Goal: Task Accomplishment & Management: Complete application form

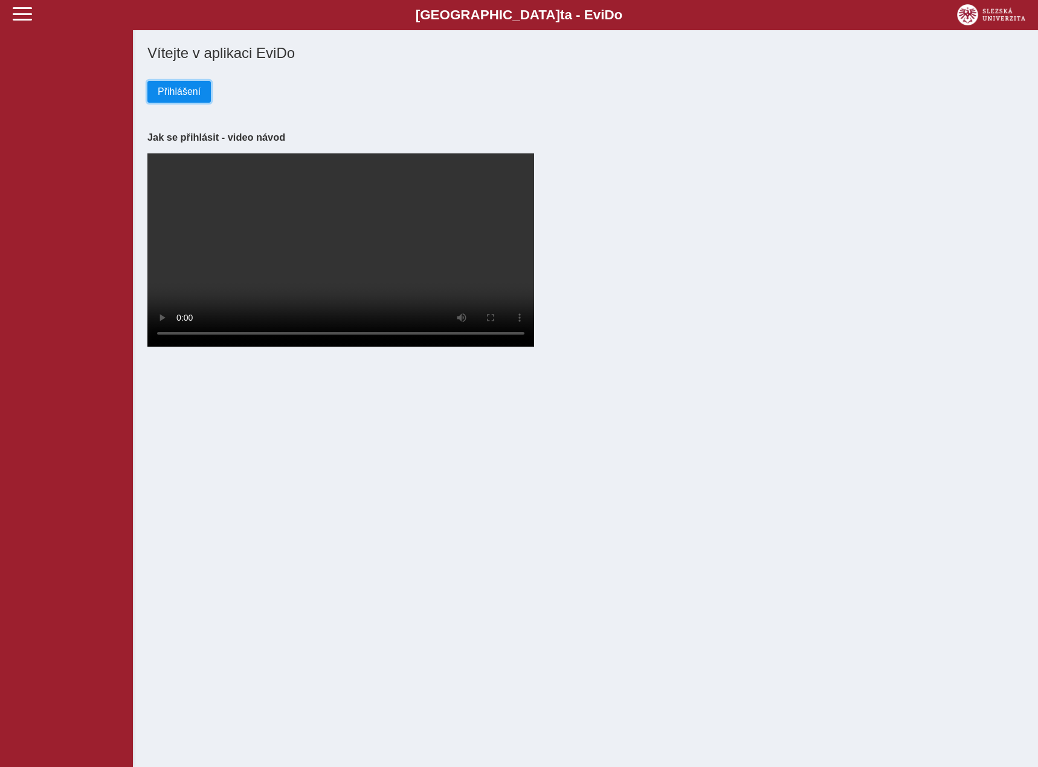
click at [169, 95] on span "Přihlášení" at bounding box center [179, 91] width 43 height 11
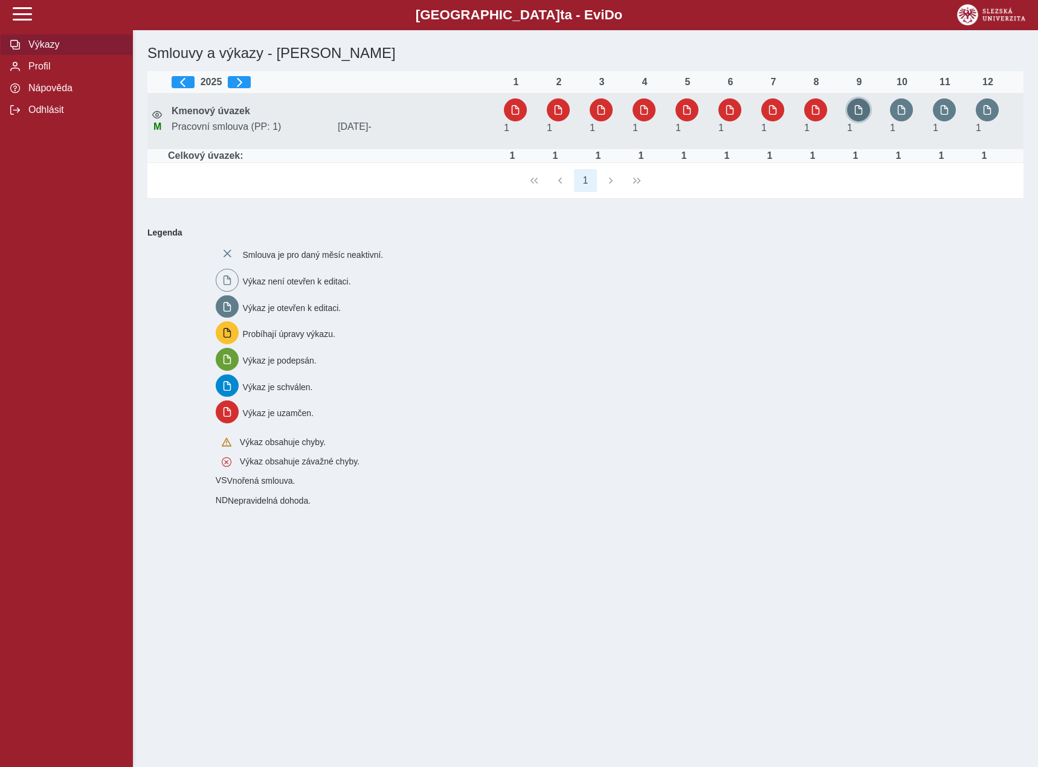
click at [857, 104] on button "button" at bounding box center [858, 109] width 23 height 23
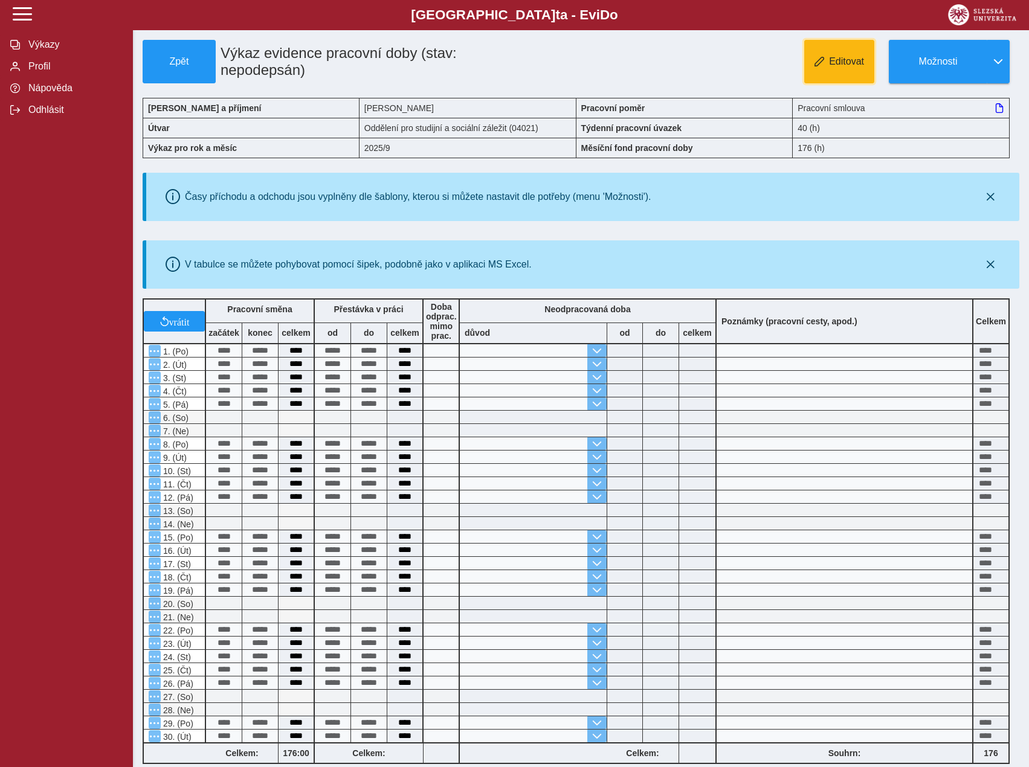
click at [833, 70] on button "Editovat" at bounding box center [839, 61] width 70 height 43
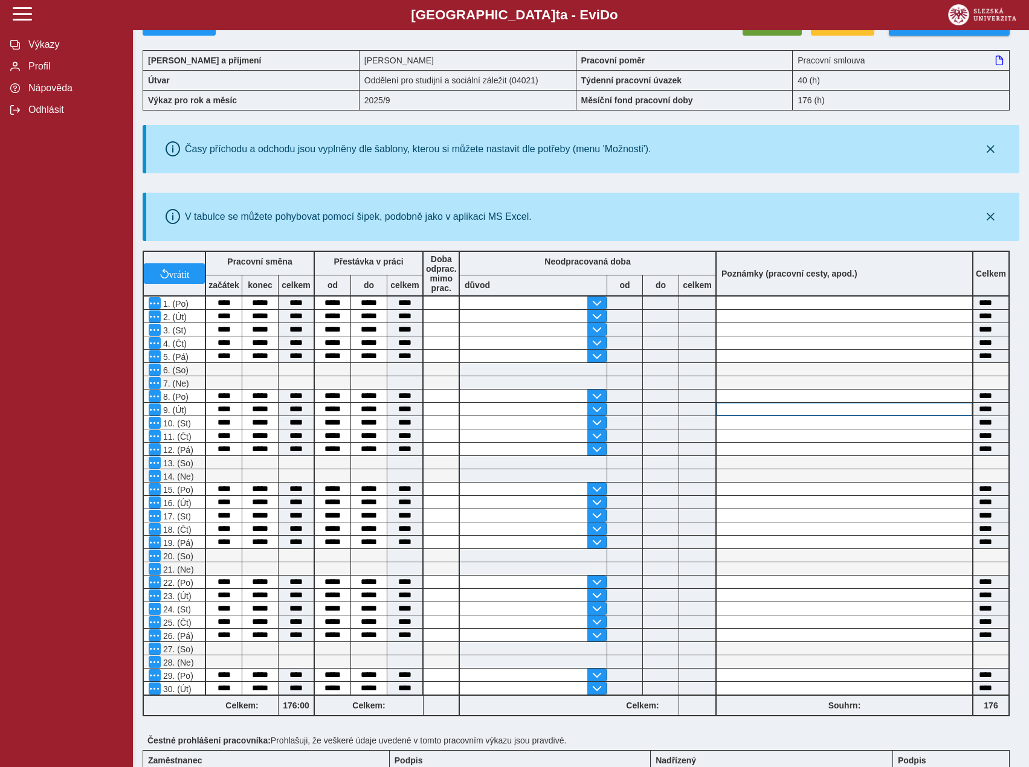
scroll to position [171, 0]
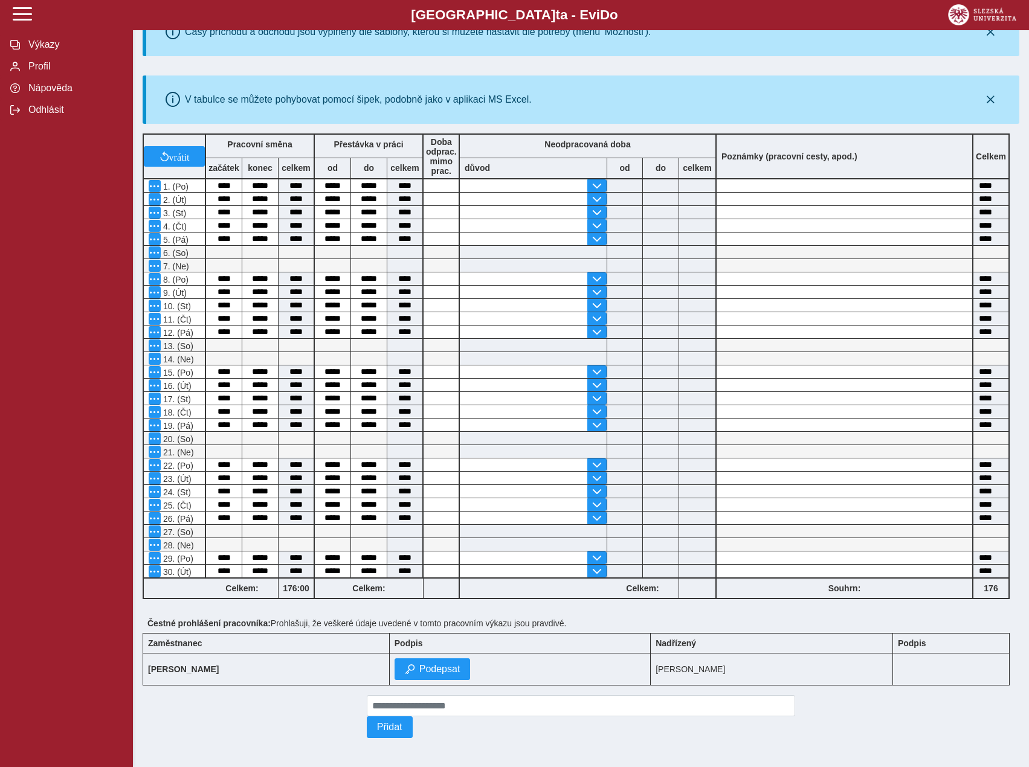
click at [613, 614] on div "Čestné prohlášení pracovníka: Prohlašuji, že veškeré údaje uvedené v tomto prac…" at bounding box center [581, 623] width 877 height 19
click at [600, 514] on span "button" at bounding box center [597, 519] width 10 height 10
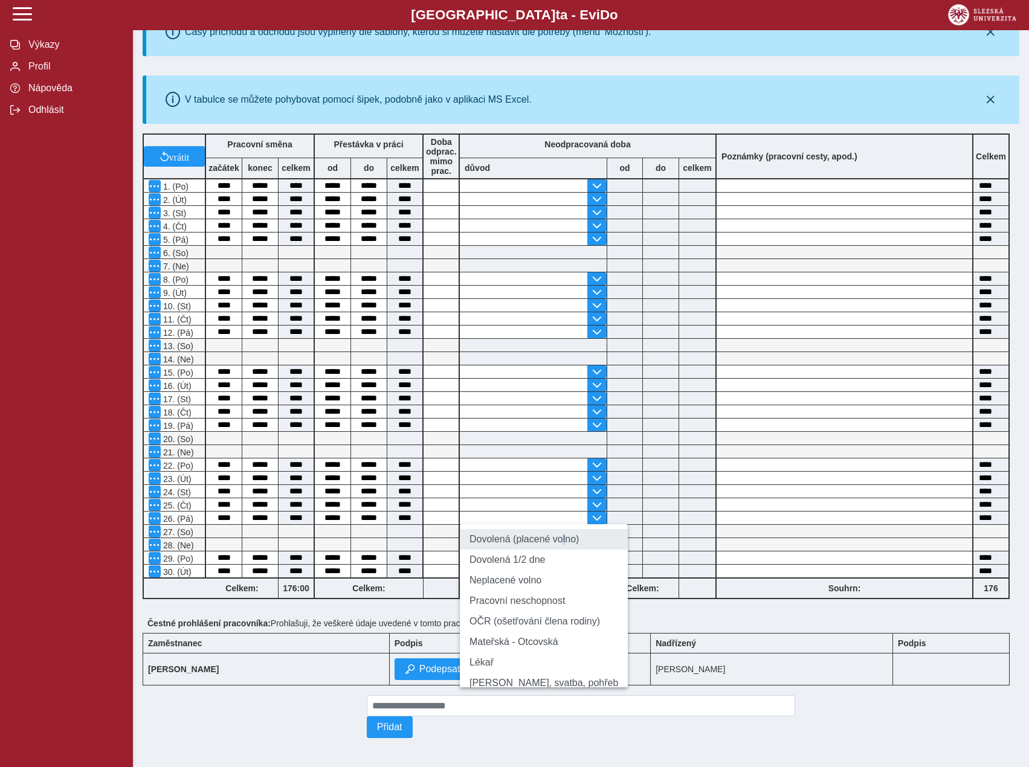
click at [558, 535] on li "Dovolená (placené volno)" at bounding box center [544, 539] width 168 height 21
type input "**********"
type input "****"
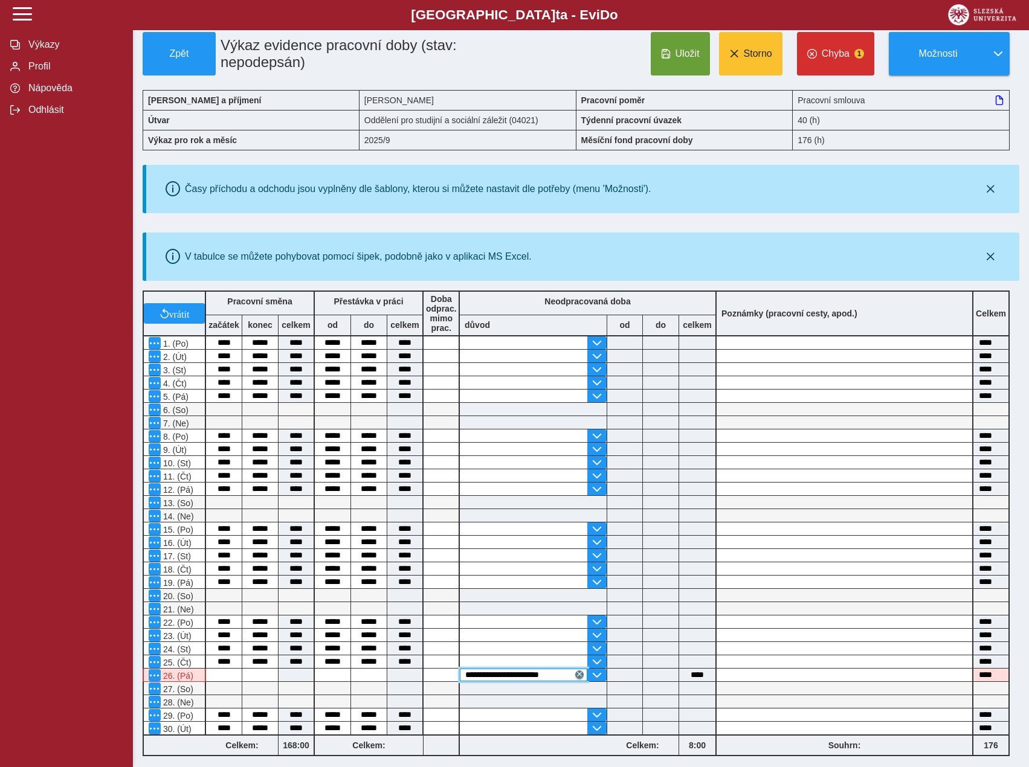
scroll to position [0, 0]
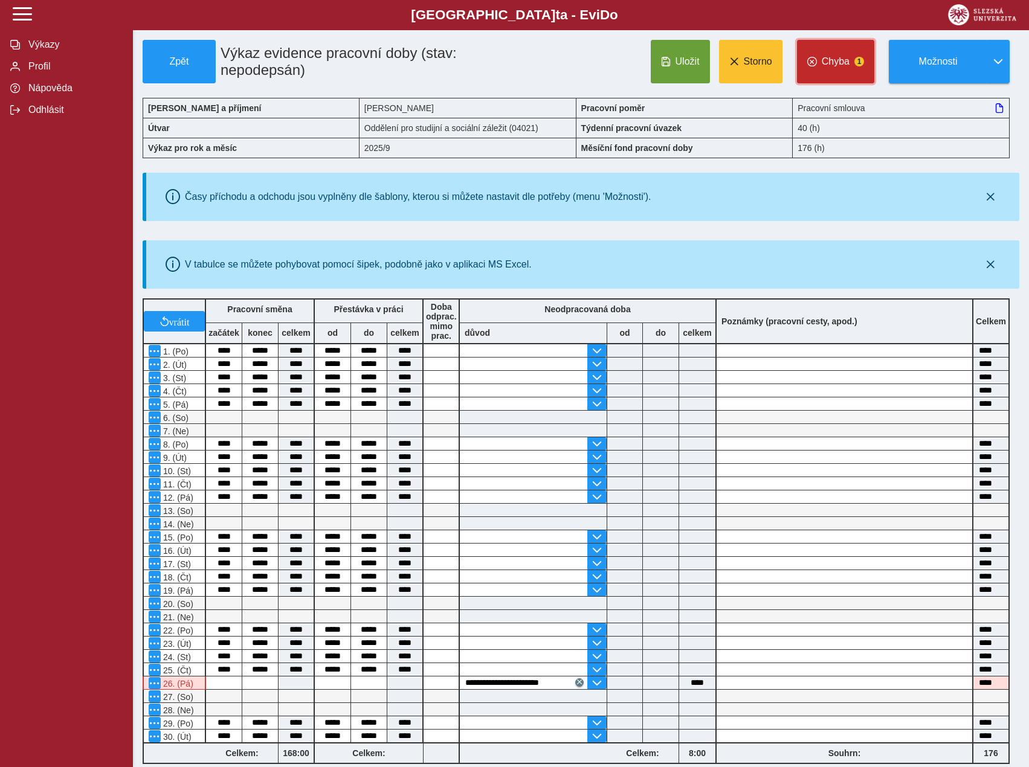
click at [863, 51] on button "Chyba 1" at bounding box center [835, 61] width 77 height 43
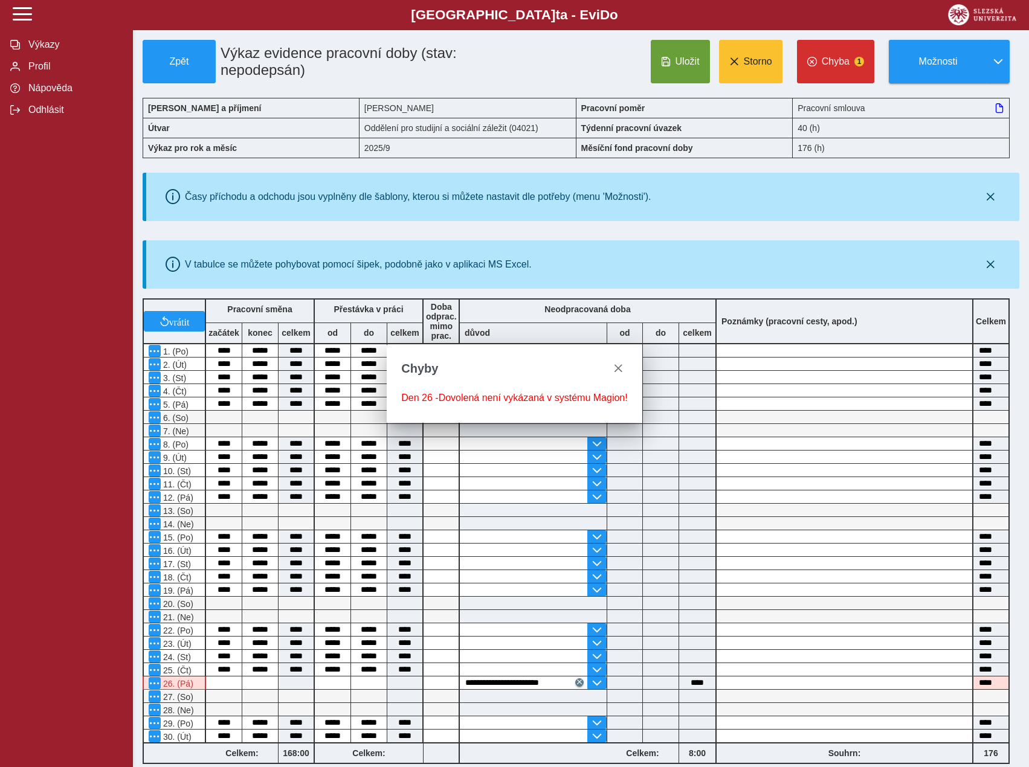
click at [893, 231] on div "Zpět Výkaz evidence pracovní doby (stav: nepodepsán) Uložit Storno Chyba 1 Možn…" at bounding box center [581, 479] width 877 height 878
click at [620, 369] on span "close" at bounding box center [618, 369] width 10 height 10
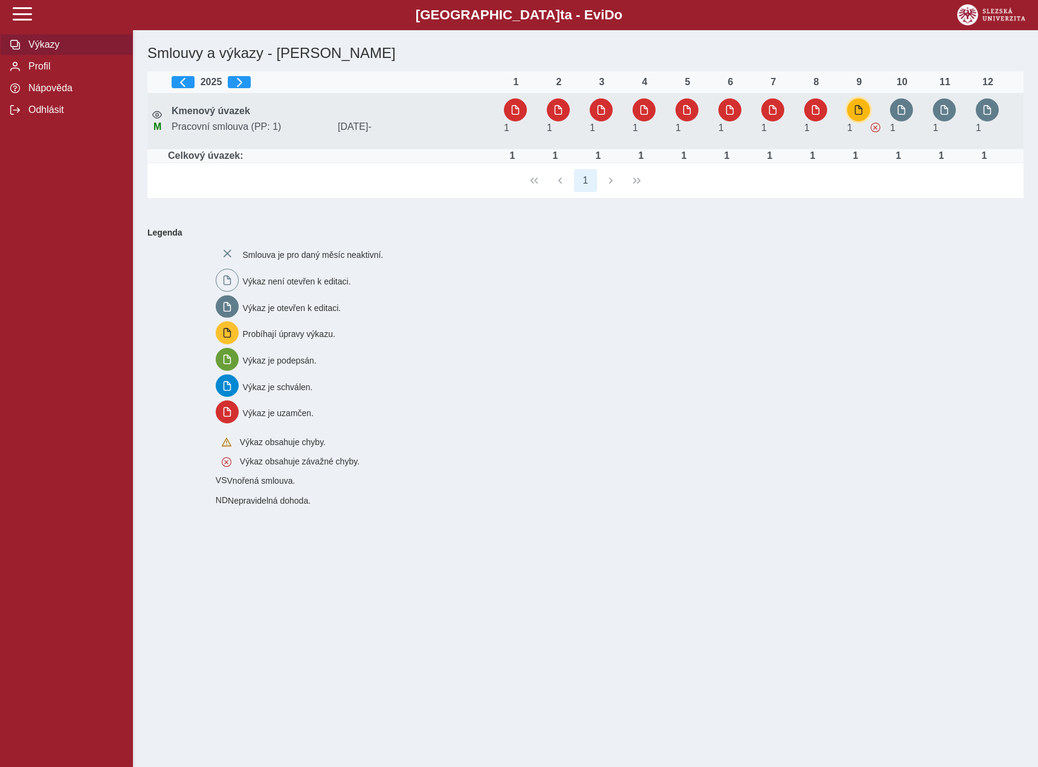
click at [854, 106] on span "button" at bounding box center [859, 110] width 10 height 10
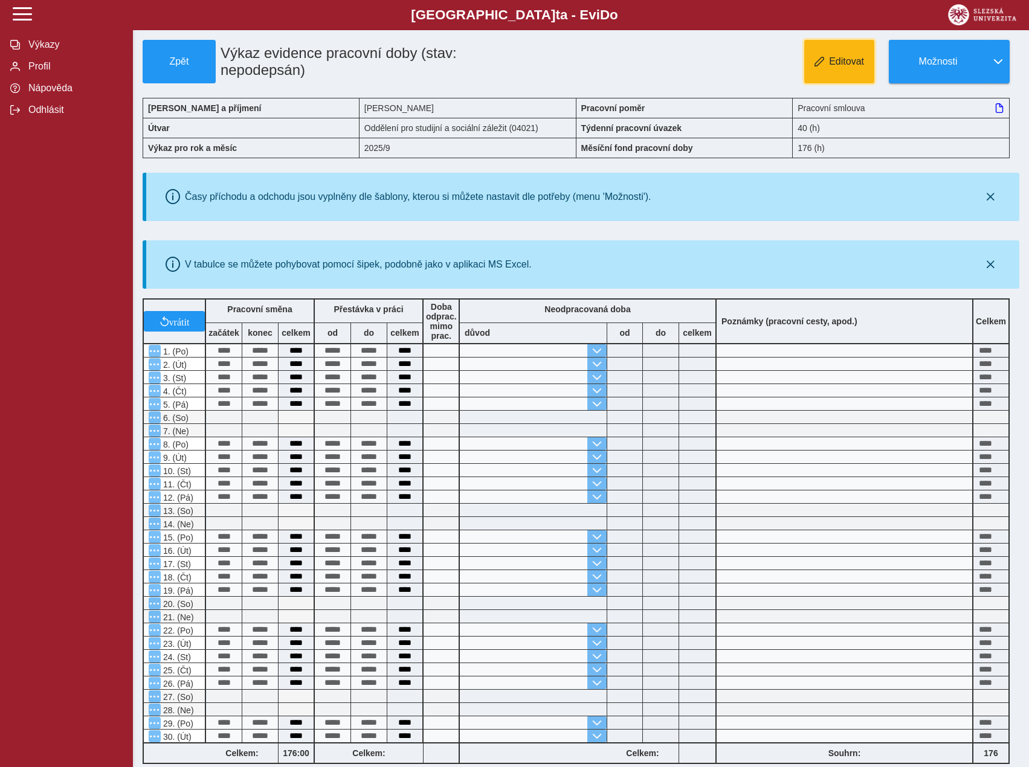
click at [831, 45] on button "Editovat" at bounding box center [839, 61] width 70 height 43
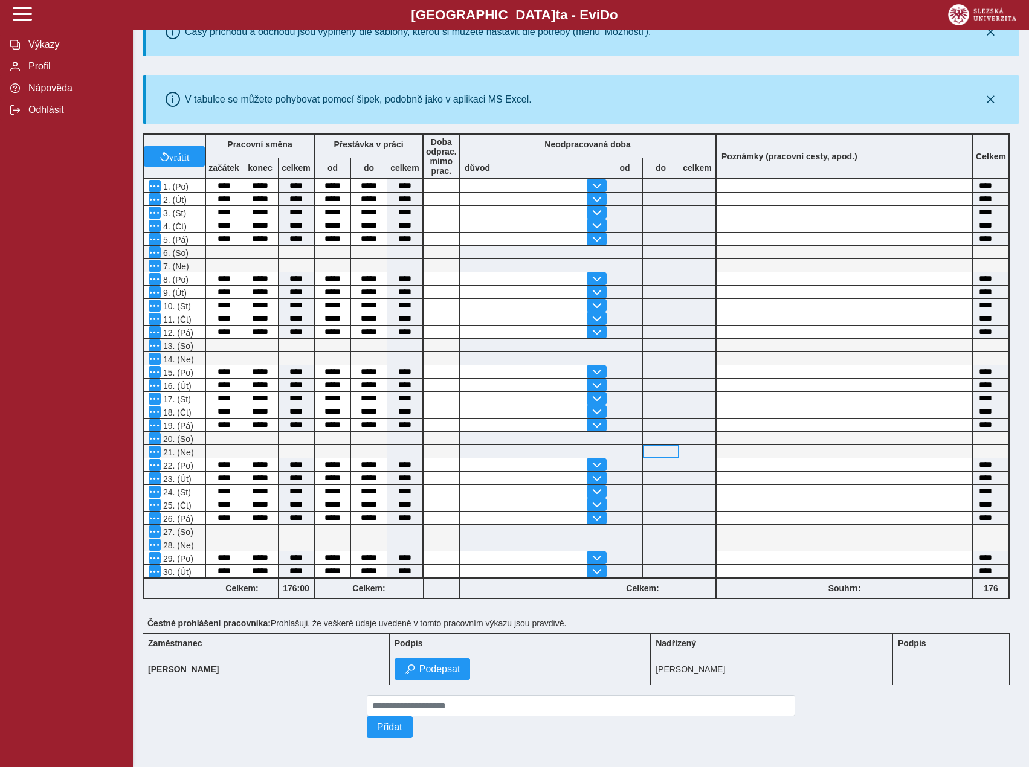
scroll to position [171, 0]
click at [599, 514] on span "button" at bounding box center [597, 519] width 10 height 10
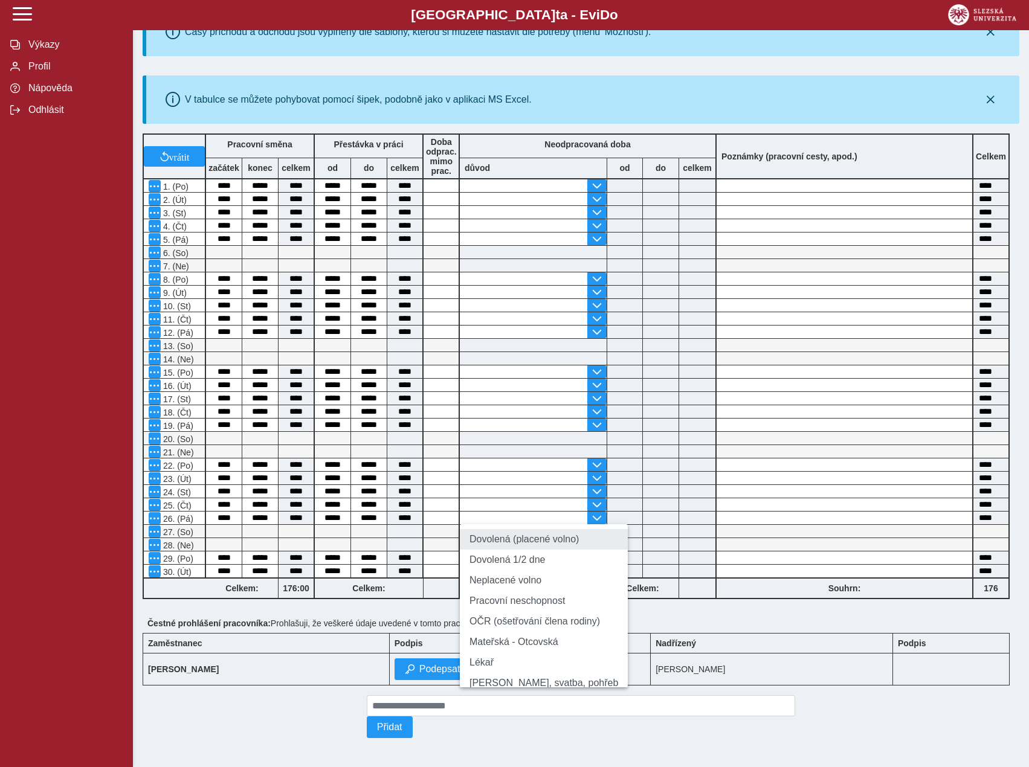
click at [546, 532] on li "Dovolená (placené volno)" at bounding box center [544, 539] width 168 height 21
type input "**********"
type input "****"
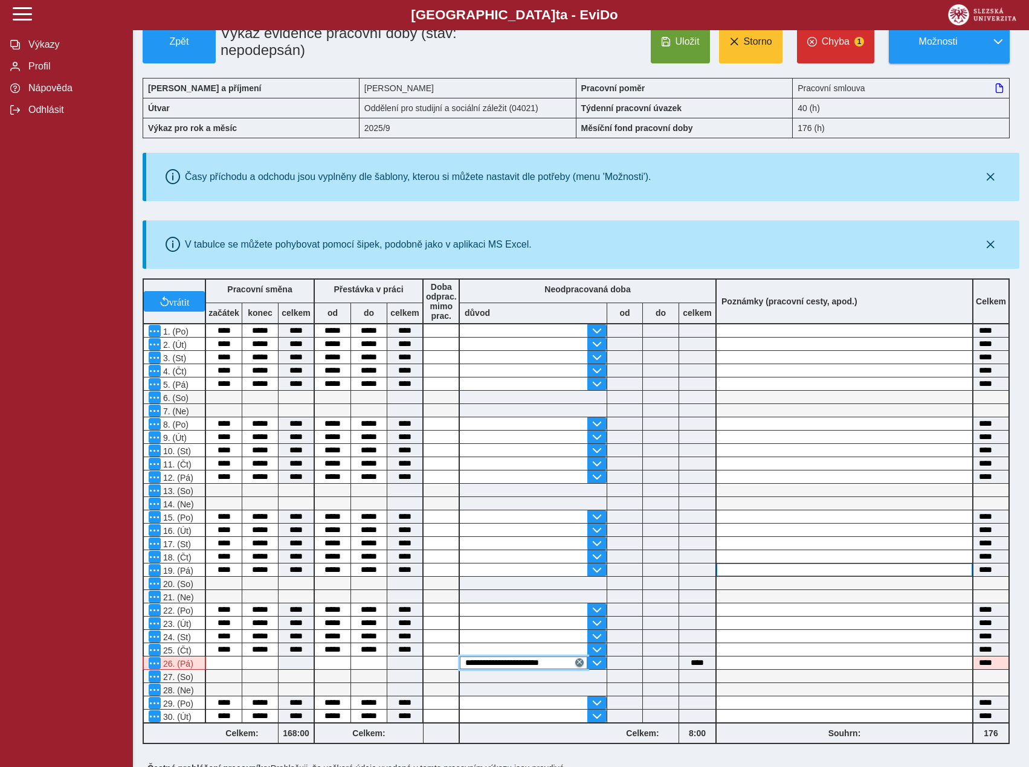
scroll to position [0, 0]
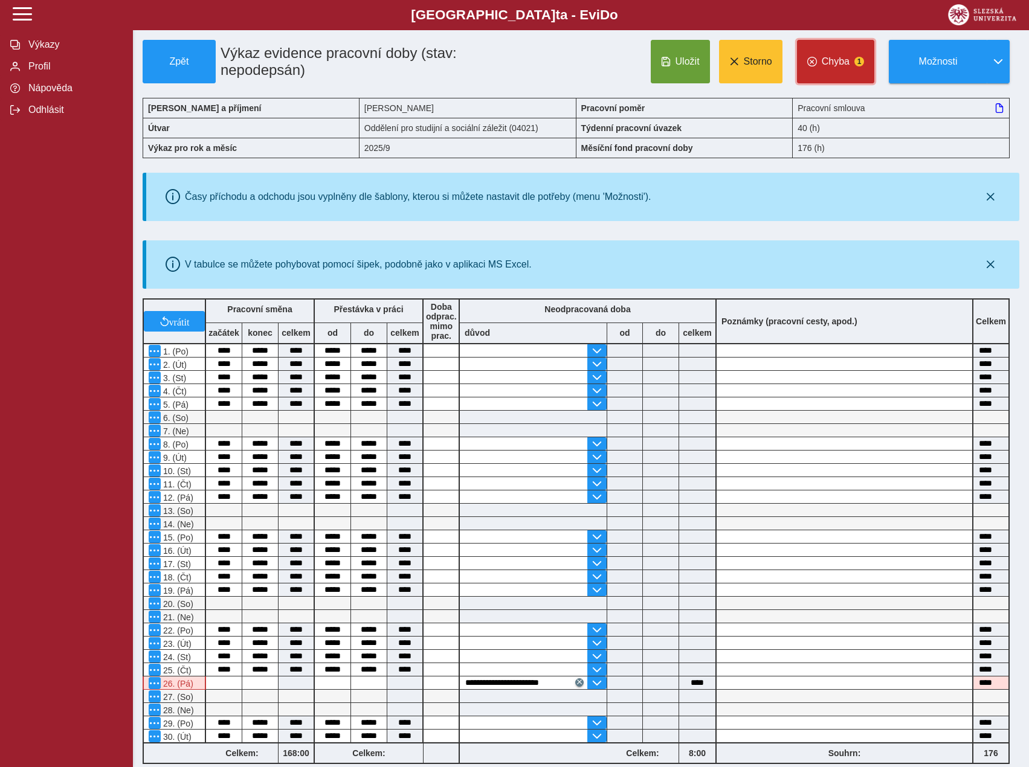
click at [846, 79] on button "Chyba 1" at bounding box center [835, 61] width 77 height 43
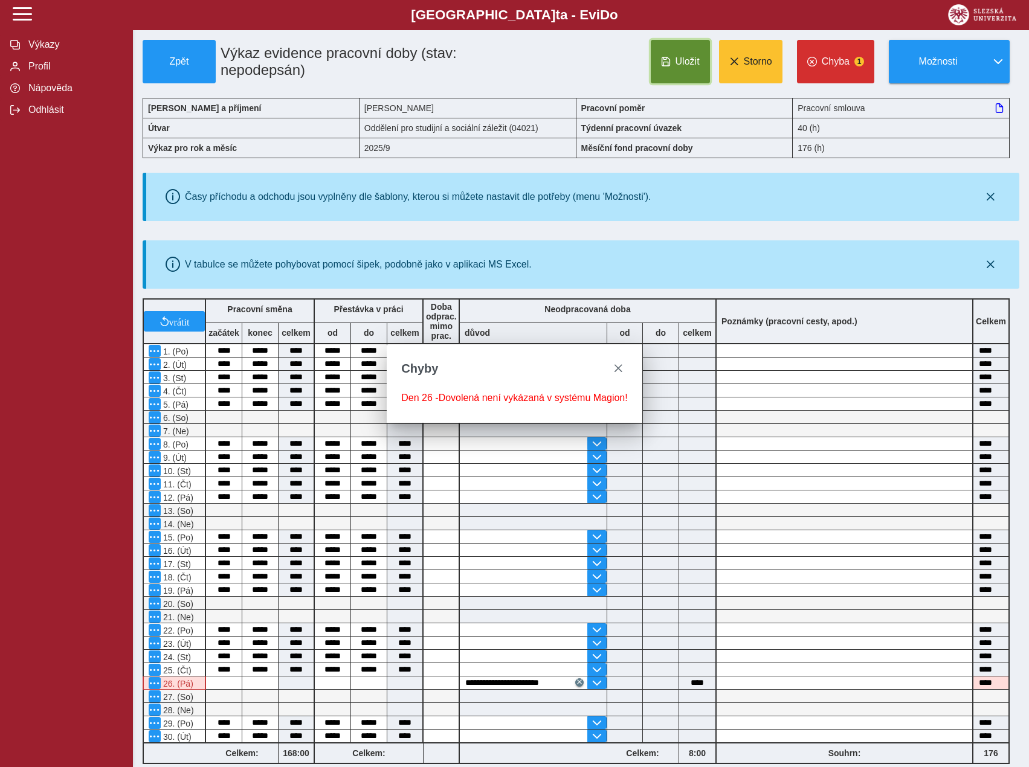
click at [688, 60] on span "Uložit" at bounding box center [687, 61] width 24 height 11
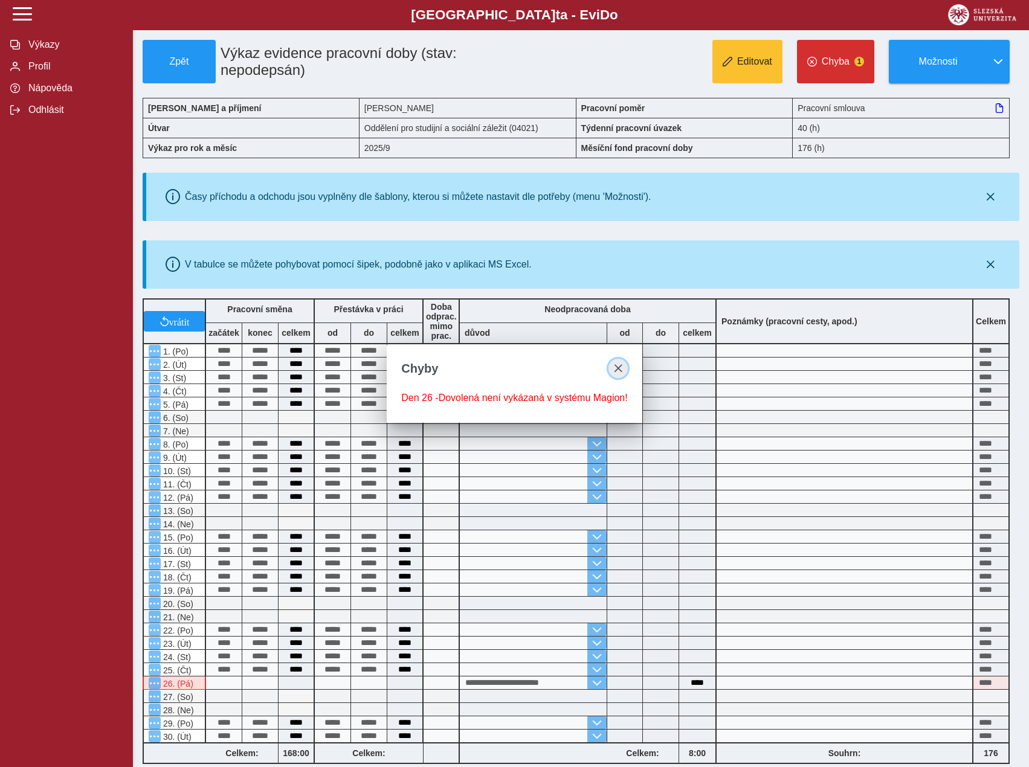
click at [616, 371] on span "close" at bounding box center [618, 369] width 10 height 10
